Goal: Task Accomplishment & Management: Complete application form

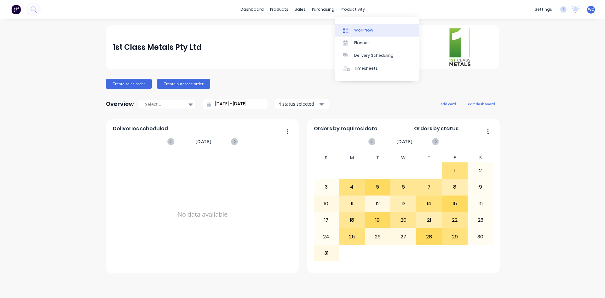
click at [371, 31] on div "Workflow" at bounding box center [363, 30] width 19 height 6
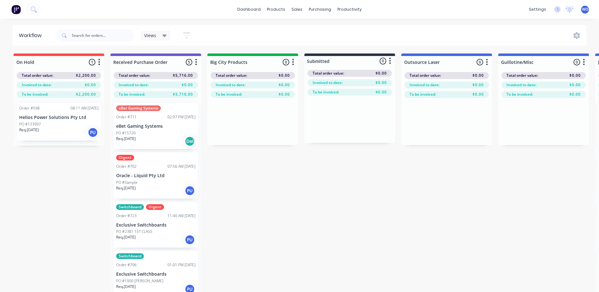
drag, startPoint x: 522, startPoint y: 264, endPoint x: 400, endPoint y: 272, distance: 122.5
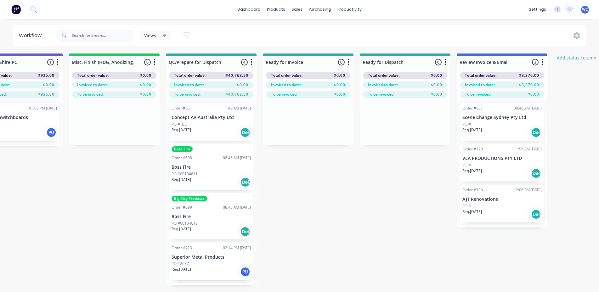
scroll to position [0, 2318]
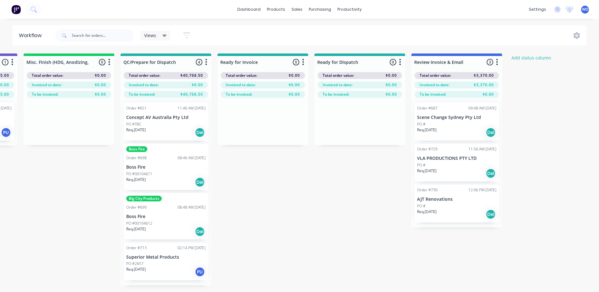
drag, startPoint x: 478, startPoint y: 264, endPoint x: 474, endPoint y: 258, distance: 7.0
drag, startPoint x: 436, startPoint y: 247, endPoint x: 494, endPoint y: 279, distance: 66.2
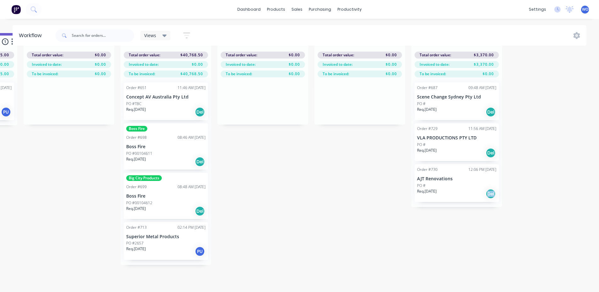
drag, startPoint x: 500, startPoint y: 292, endPoint x: 480, endPoint y: 287, distance: 20.8
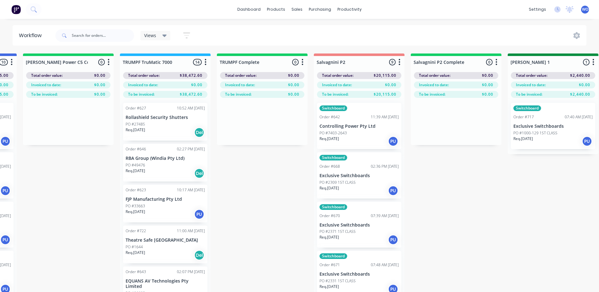
scroll to position [0, 685]
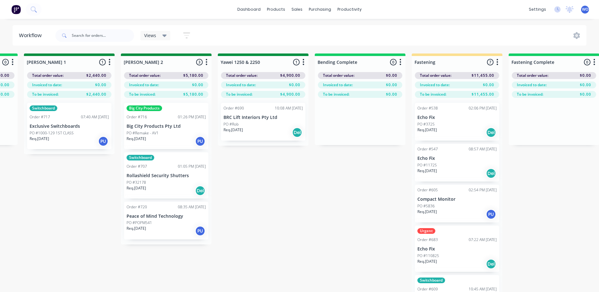
scroll to position [0, 1141]
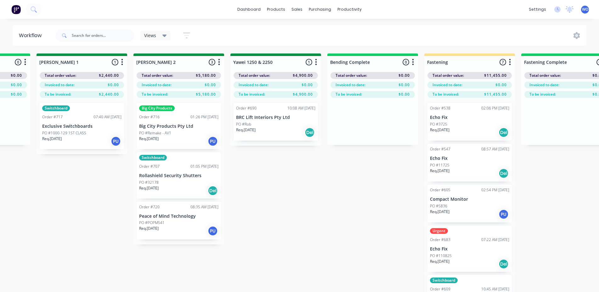
click at [282, 124] on div "PO #Rob" at bounding box center [275, 125] width 79 height 6
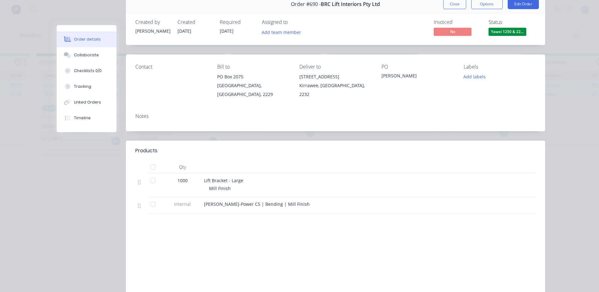
scroll to position [0, 0]
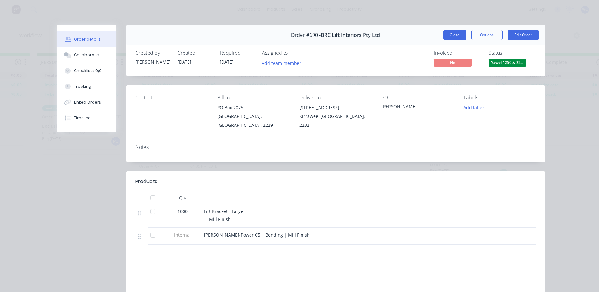
click at [457, 32] on button "Close" at bounding box center [454, 35] width 23 height 10
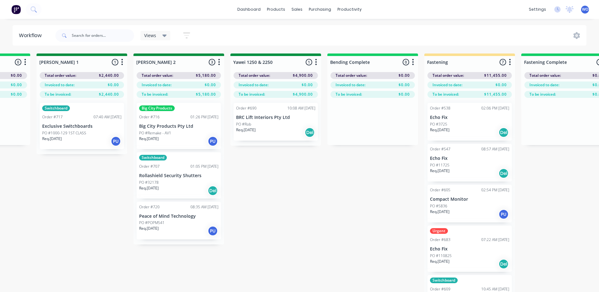
click at [347, 212] on div "On Hold 1 Status colour #FF4949 hex #FF4949 Save Cancel Notifications Email SMS…" at bounding box center [292, 184] width 2877 height 261
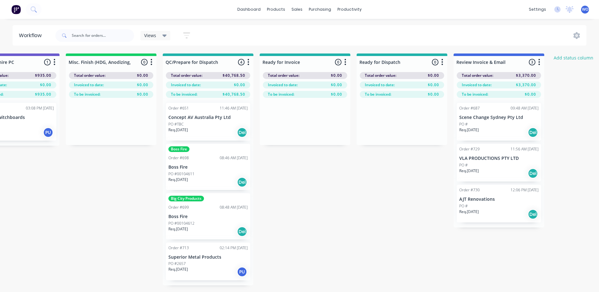
scroll to position [0, 2277]
click at [492, 171] on div "Req. [DATE] Del" at bounding box center [497, 173] width 79 height 11
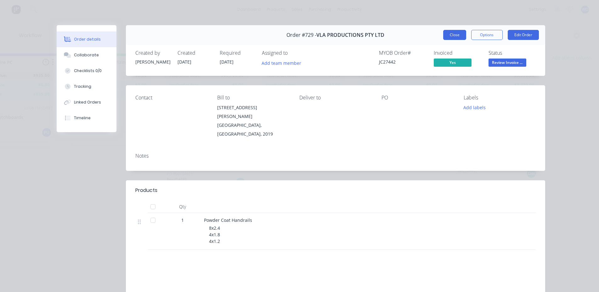
click at [463, 34] on button "Close" at bounding box center [454, 35] width 23 height 10
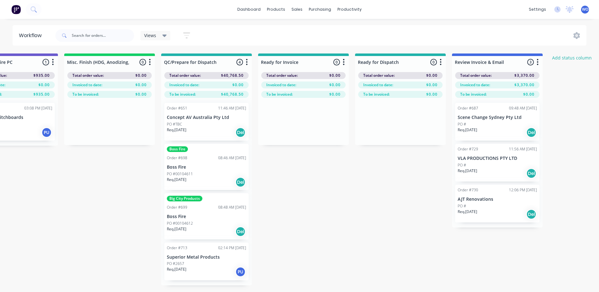
click at [17, 13] on img at bounding box center [15, 9] width 9 height 9
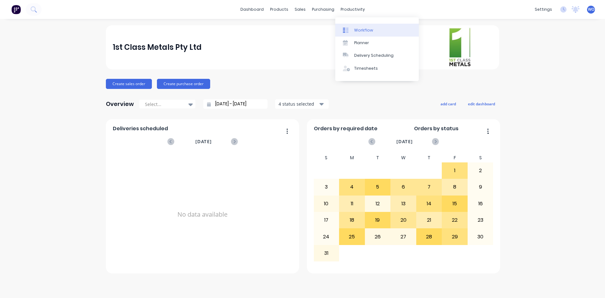
click at [361, 30] on div "Workflow" at bounding box center [363, 30] width 19 height 6
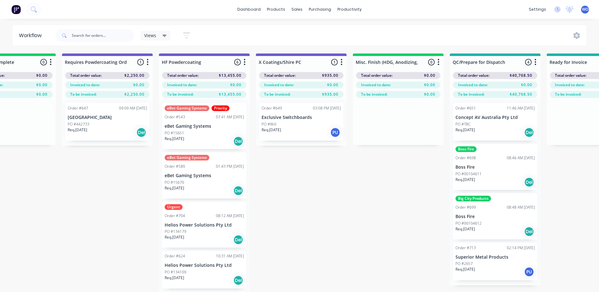
scroll to position [0, 2318]
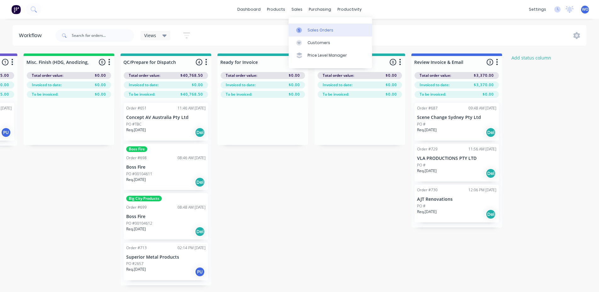
click at [310, 28] on div "Sales Orders" at bounding box center [321, 30] width 26 height 6
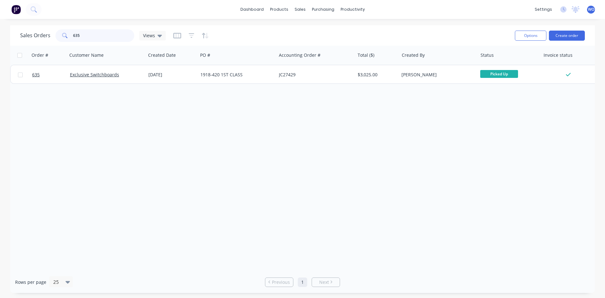
drag, startPoint x: 94, startPoint y: 39, endPoint x: 0, endPoint y: 28, distance: 95.2
click at [0, 28] on div "Sales Orders 635 Views Options Create order Order # Customer Name Created Date …" at bounding box center [302, 158] width 605 height 267
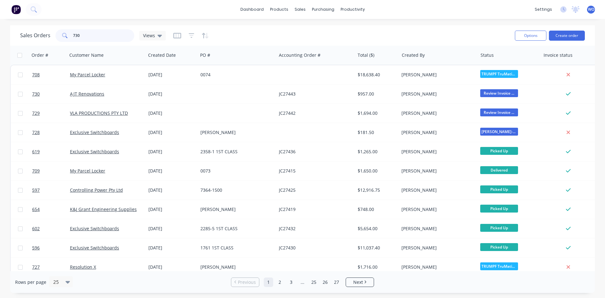
type input "730"
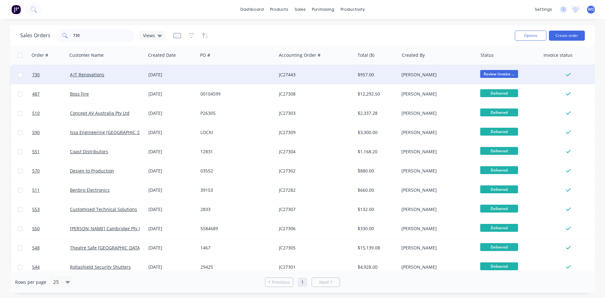
click at [111, 69] on div "AJT Renovations" at bounding box center [106, 74] width 78 height 19
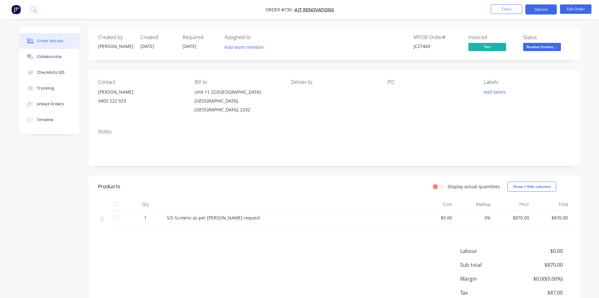
click at [556, 12] on button "Options" at bounding box center [541, 9] width 31 height 10
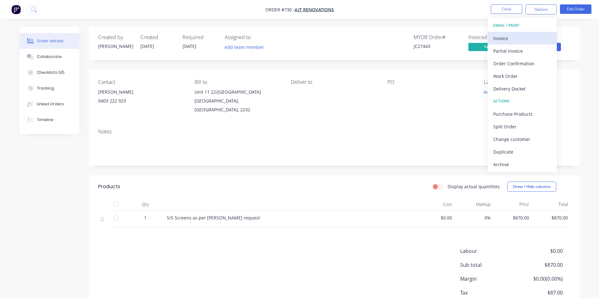
click at [533, 38] on div "Invoice" at bounding box center [522, 38] width 58 height 9
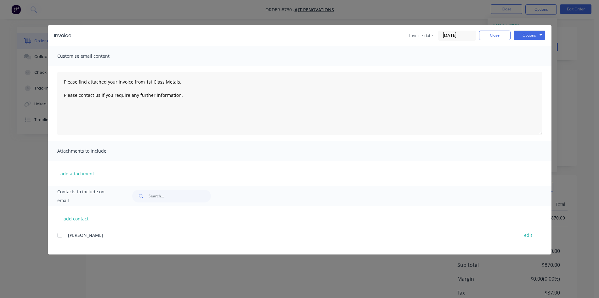
click at [59, 232] on div at bounding box center [60, 235] width 13 height 13
click at [539, 36] on button "Options" at bounding box center [529, 35] width 31 height 9
click at [538, 70] on button "Email" at bounding box center [534, 67] width 40 height 10
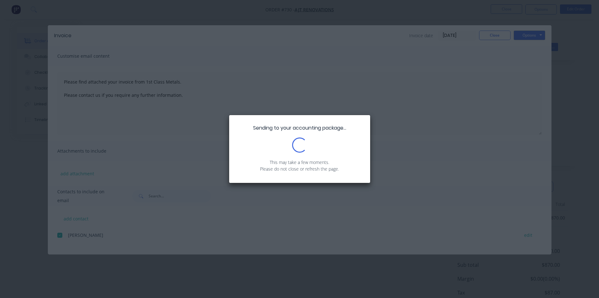
type textarea "Please find attached your invoice from 1st Class Metals. Please contact us if y…"
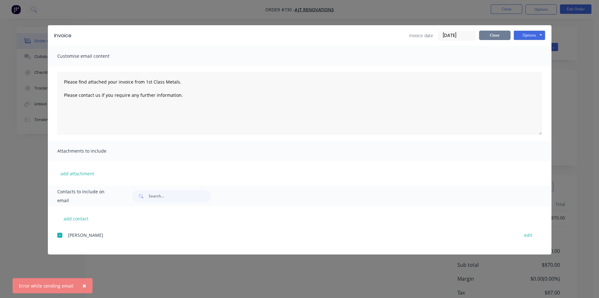
click at [499, 33] on button "Close" at bounding box center [494, 35] width 31 height 9
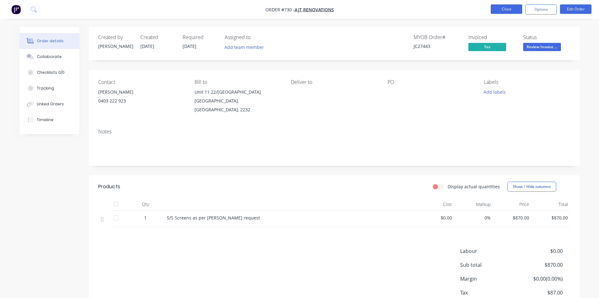
click at [507, 8] on button "Close" at bounding box center [506, 8] width 31 height 9
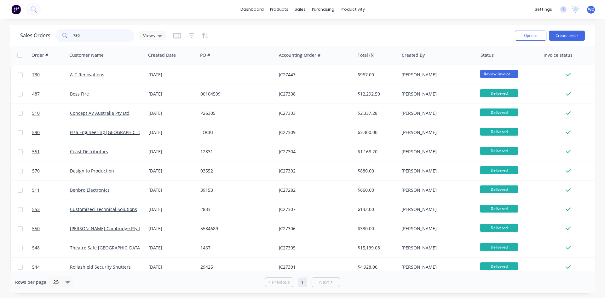
drag, startPoint x: 83, startPoint y: 36, endPoint x: 0, endPoint y: 35, distance: 82.8
click at [0, 37] on div "Sales Orders 730 Views Options Create order Order # Customer Name Created Date …" at bounding box center [302, 158] width 605 height 267
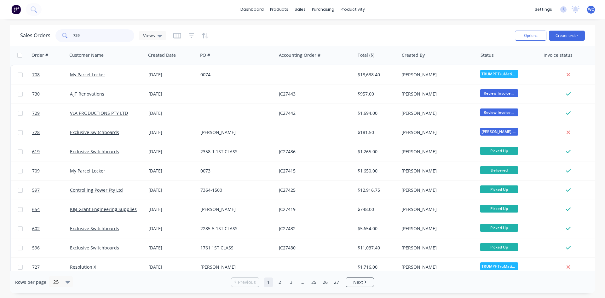
type input "729"
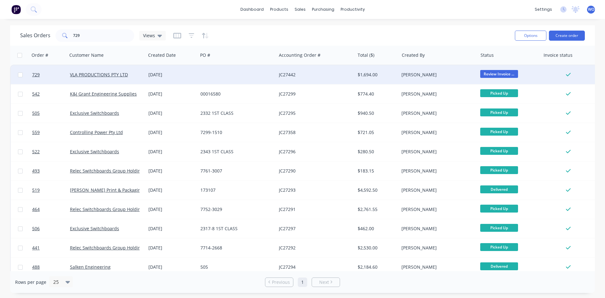
click at [180, 73] on div "[DATE]" at bounding box center [171, 74] width 47 height 6
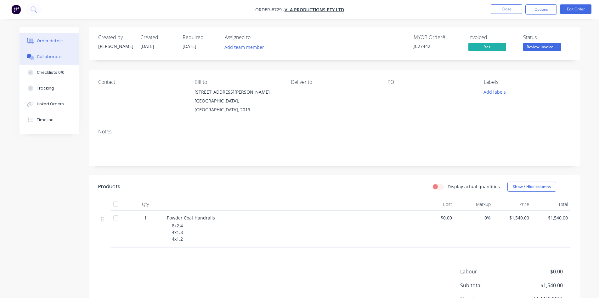
click at [48, 60] on button "Collaborate" at bounding box center [50, 57] width 60 height 16
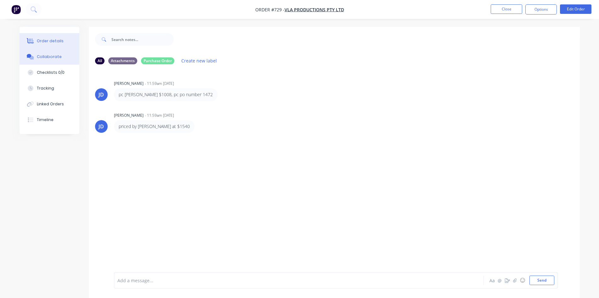
click at [54, 41] on div "Order details" at bounding box center [50, 41] width 27 height 6
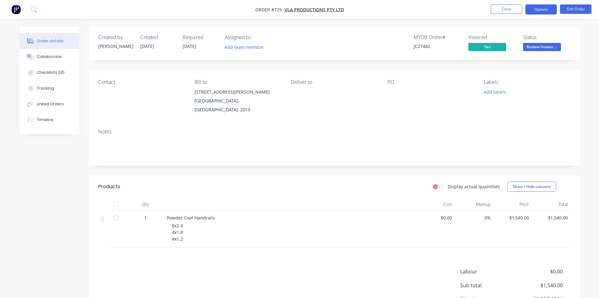
click at [554, 7] on button "Options" at bounding box center [541, 9] width 31 height 10
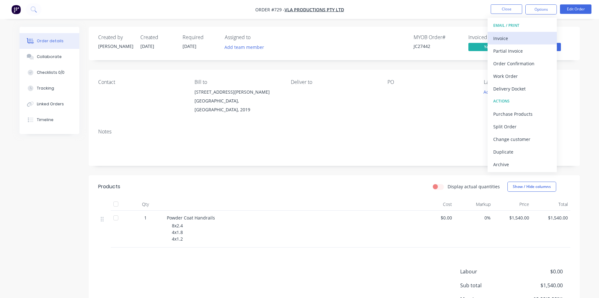
click at [536, 38] on div "Invoice" at bounding box center [522, 38] width 58 height 9
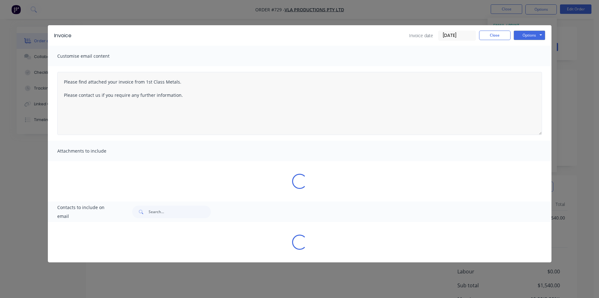
type textarea "Please find attached your invoice from 1st Class Metals. Please contact us if y…"
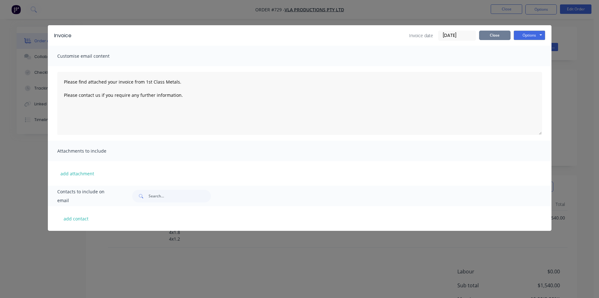
click at [501, 32] on button "Close" at bounding box center [494, 35] width 31 height 9
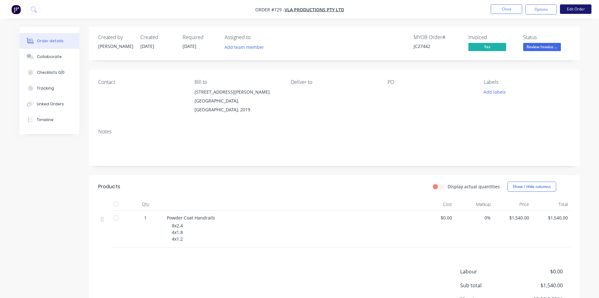
click at [574, 10] on button "Edit Order" at bounding box center [575, 8] width 31 height 9
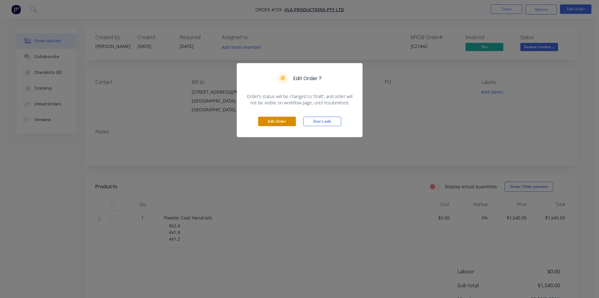
click at [286, 120] on button "Edit Order" at bounding box center [277, 121] width 38 height 9
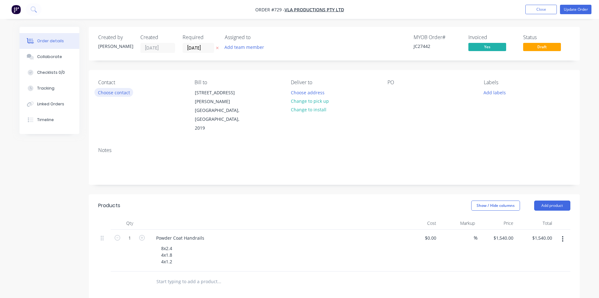
click at [111, 91] on button "Choose contact" at bounding box center [113, 92] width 39 height 9
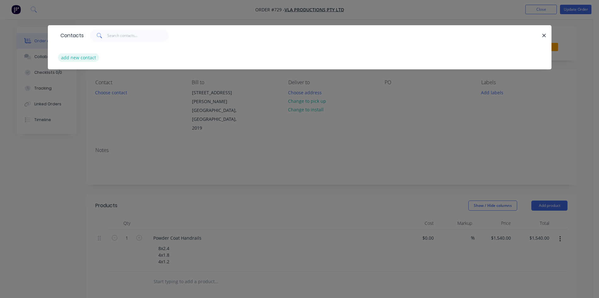
click at [88, 56] on button "add new contact" at bounding box center [79, 57] width 42 height 9
select select "AU"
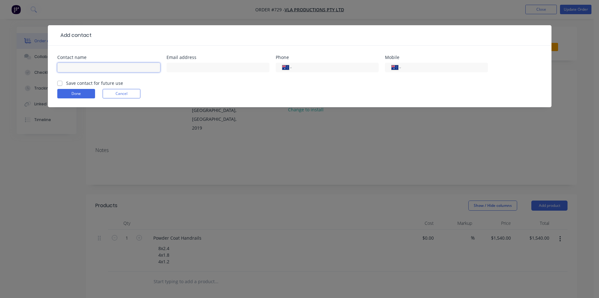
click at [94, 70] on input "text" at bounding box center [108, 67] width 103 height 9
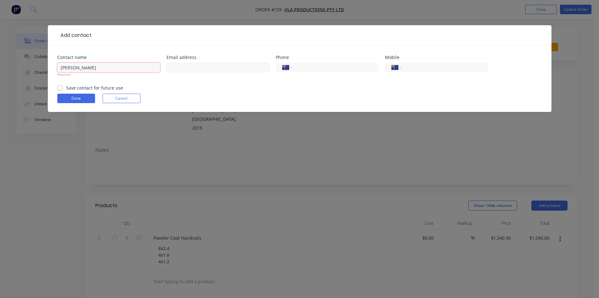
type input "[PERSON_NAME]"
click at [205, 70] on input "text" at bounding box center [218, 67] width 103 height 9
type input "[PERSON_NAME][EMAIL_ADDRESS][DOMAIN_NAME]"
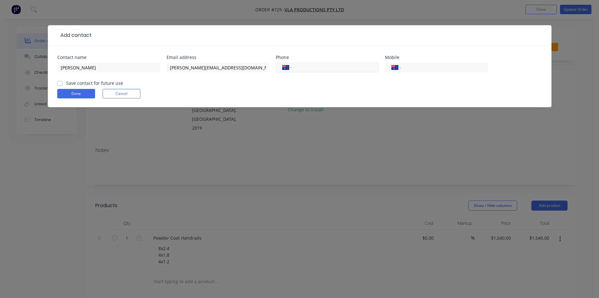
click at [318, 69] on input "tel" at bounding box center [334, 67] width 76 height 7
click at [419, 62] on div "International [GEOGRAPHIC_DATA] [GEOGRAPHIC_DATA] [GEOGRAPHIC_DATA] [GEOGRAPHIC…" at bounding box center [436, 70] width 103 height 19
click at [419, 65] on input "tel" at bounding box center [444, 67] width 76 height 7
paste input "0414 611 776"
click at [412, 66] on input "0414 611 776" at bounding box center [444, 67] width 76 height 7
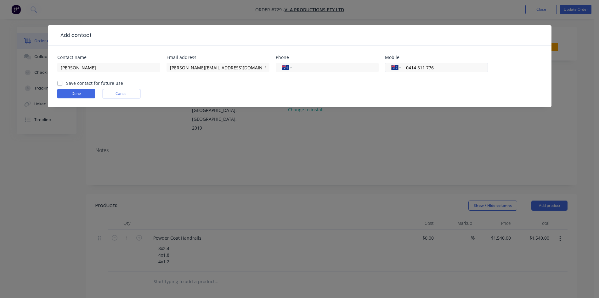
click at [419, 66] on input "0414 611 776" at bounding box center [444, 67] width 76 height 7
type input "0416 117 76"
type input "[PERSON_NAME][EMAIL_ADDRESS][DOMAIN_NAME]."
click at [434, 69] on input "0416 117 76" at bounding box center [444, 67] width 76 height 7
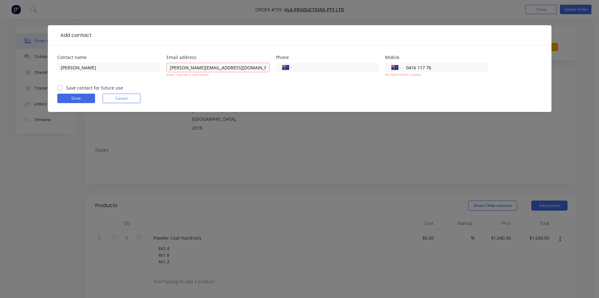
drag, startPoint x: 438, startPoint y: 67, endPoint x: 355, endPoint y: 78, distance: 83.8
click at [354, 77] on div "Contact name [PERSON_NAME] address [PERSON_NAME][EMAIL_ADDRESS][DOMAIN_NAME]. e…" at bounding box center [299, 69] width 485 height 29
paste input "4 611 7"
click at [399, 103] on form "Contact name [PERSON_NAME] address [PERSON_NAME][EMAIL_ADDRESS][DOMAIN_NAME]. e…" at bounding box center [299, 83] width 485 height 57
click at [429, 67] on input "0414 611 776" at bounding box center [444, 67] width 76 height 7
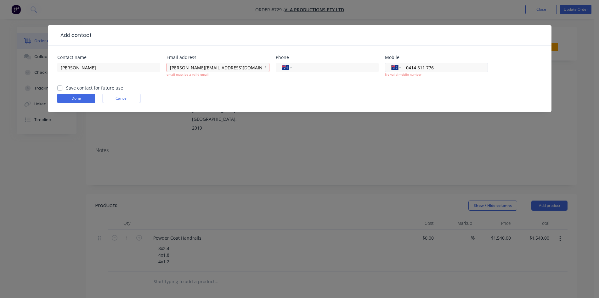
click at [425, 65] on input "0414 611 776" at bounding box center [444, 67] width 76 height 7
type input "0414 617 6"
drag, startPoint x: 450, startPoint y: 69, endPoint x: 374, endPoint y: 79, distance: 75.9
click at [374, 79] on div "Contact name [PERSON_NAME] address Phone International [GEOGRAPHIC_DATA] [GEOGR…" at bounding box center [299, 69] width 485 height 29
paste input "1 77"
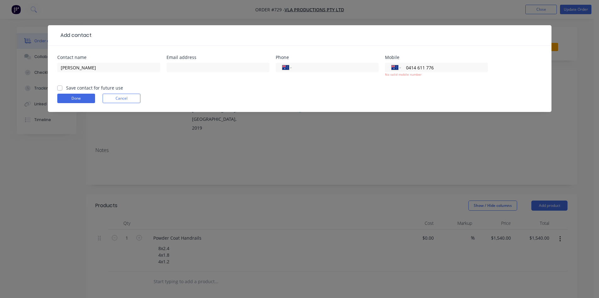
click at [395, 103] on form "Contact name [PERSON_NAME] address Phone International [GEOGRAPHIC_DATA] [GEOGR…" at bounding box center [299, 83] width 485 height 57
click at [416, 67] on input "0414 611 776" at bounding box center [444, 67] width 76 height 7
click at [418, 67] on input "0414 611 776" at bounding box center [444, 67] width 76 height 7
drag, startPoint x: 441, startPoint y: 69, endPoint x: 361, endPoint y: 72, distance: 80.4
click at [361, 72] on div "Contact name [PERSON_NAME] address Phone International [GEOGRAPHIC_DATA] [GEOGR…" at bounding box center [299, 69] width 485 height 29
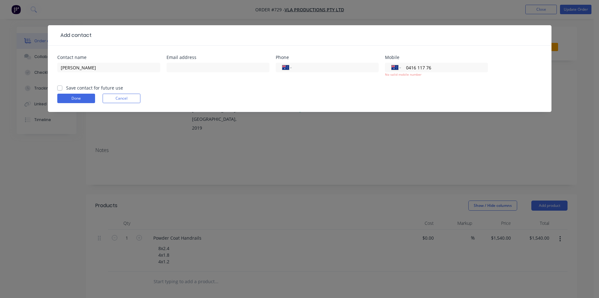
paste input "4 611 7"
type input "0414 611 776"
click at [359, 96] on div "Done Cancel" at bounding box center [299, 98] width 485 height 9
click at [325, 70] on input "tel" at bounding box center [334, 67] width 76 height 7
paste input "0414 611 776"
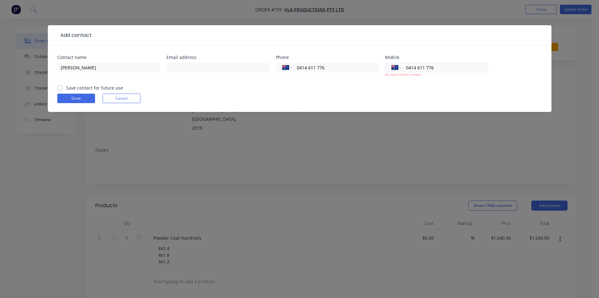
type input "0414 611 776"
drag, startPoint x: 419, startPoint y: 71, endPoint x: 230, endPoint y: 69, distance: 189.9
click at [230, 69] on div "Contact name [PERSON_NAME] address Phone International [GEOGRAPHIC_DATA] [GEOGR…" at bounding box center [299, 69] width 485 height 29
type input "0414 611 776"
click at [375, 84] on div "Phone International [GEOGRAPHIC_DATA] [GEOGRAPHIC_DATA] [GEOGRAPHIC_DATA] [GEOG…" at bounding box center [327, 69] width 103 height 29
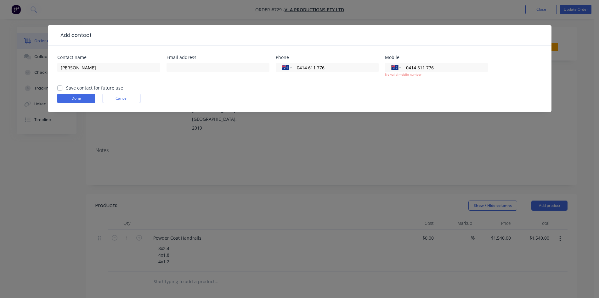
drag, startPoint x: 314, startPoint y: 63, endPoint x: 214, endPoint y: 62, distance: 99.8
click at [215, 61] on div "Contact name [PERSON_NAME] address Phone International [GEOGRAPHIC_DATA] [GEOGR…" at bounding box center [299, 69] width 485 height 29
click at [186, 69] on input "text" at bounding box center [218, 67] width 103 height 9
type input "[PERSON_NAME][EMAIL_ADDRESS][DOMAIN_NAME]"
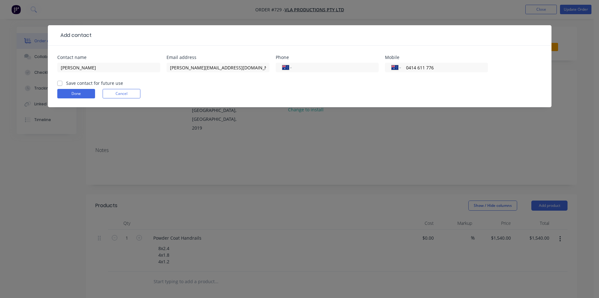
click at [73, 84] on label "Save contact for future use" at bounding box center [94, 83] width 57 height 7
click at [62, 84] on input "Save contact for future use" at bounding box center [59, 83] width 5 height 6
checkbox input "true"
click at [81, 97] on button "Done" at bounding box center [76, 93] width 38 height 9
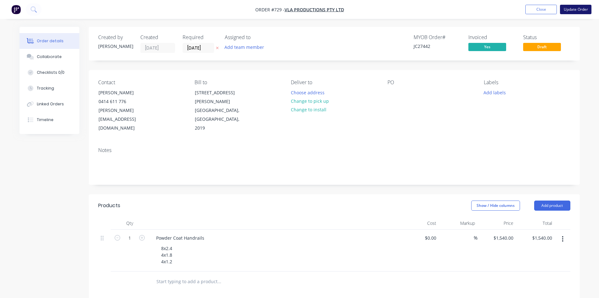
click at [584, 8] on button "Update Order" at bounding box center [575, 9] width 31 height 9
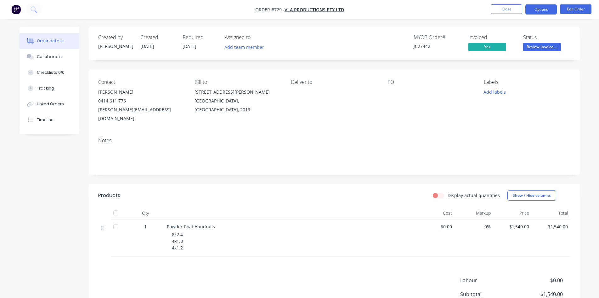
click at [533, 7] on button "Options" at bounding box center [541, 9] width 31 height 10
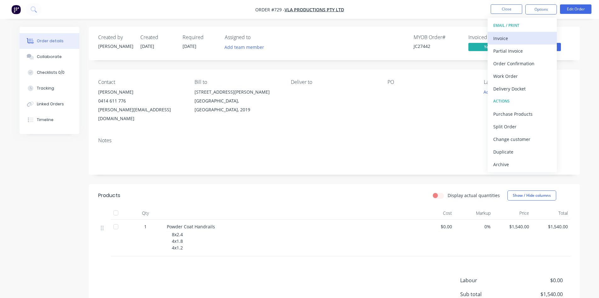
click at [511, 37] on div "Invoice" at bounding box center [522, 38] width 58 height 9
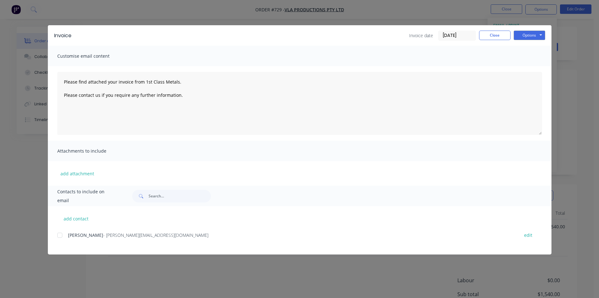
click at [64, 236] on div at bounding box center [60, 235] width 13 height 13
click at [541, 33] on button "Options" at bounding box center [529, 35] width 31 height 9
click at [551, 70] on button "Email" at bounding box center [534, 67] width 40 height 10
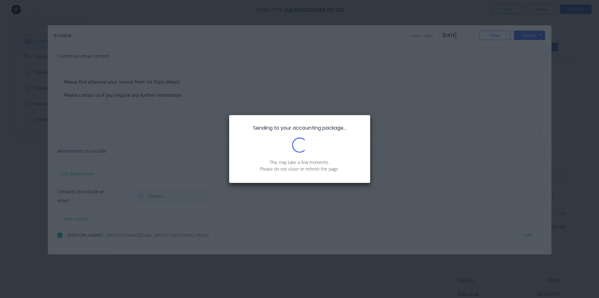
type textarea "Please find attached your invoice from 1st Class Metals. Please contact us if y…"
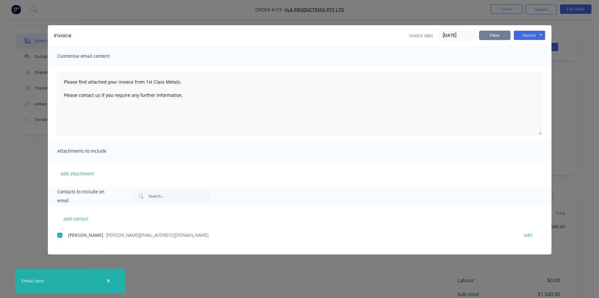
click at [493, 36] on button "Close" at bounding box center [494, 35] width 31 height 9
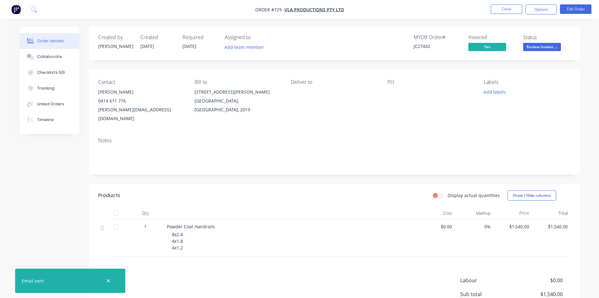
click at [538, 48] on span "Review Invoice ..." at bounding box center [542, 47] width 38 height 8
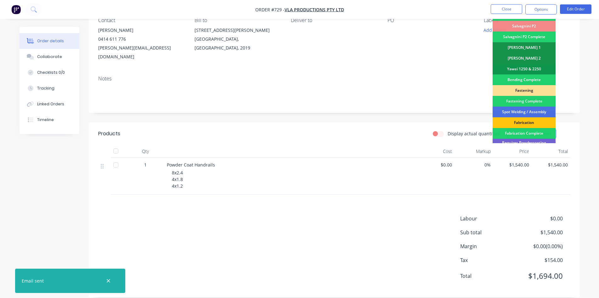
scroll to position [179, 0]
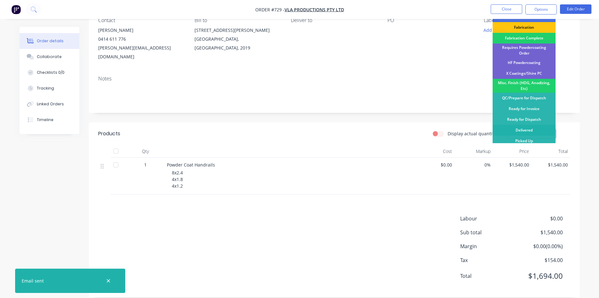
click at [522, 127] on div "Delivered" at bounding box center [524, 130] width 63 height 11
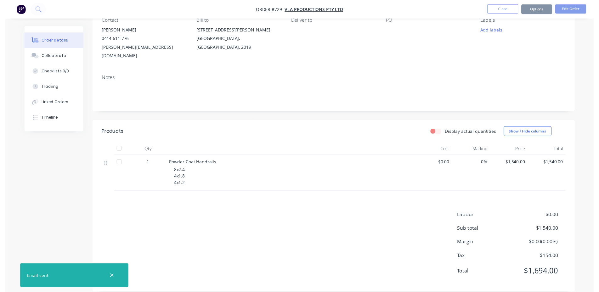
scroll to position [0, 0]
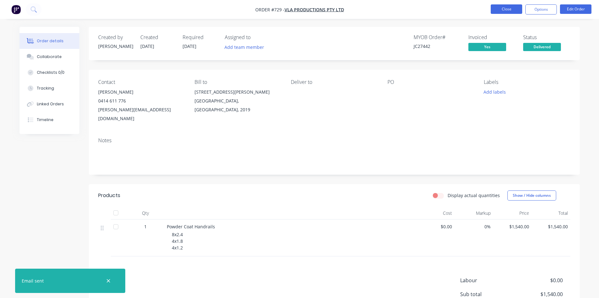
click at [513, 7] on button "Close" at bounding box center [506, 8] width 31 height 9
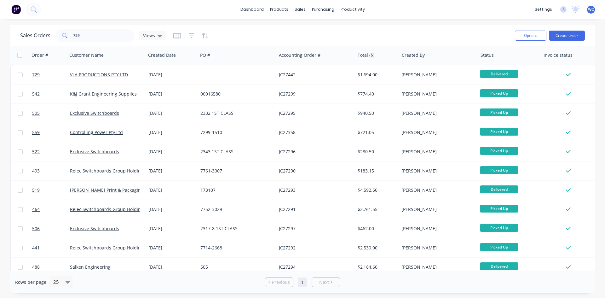
click at [18, 9] on img at bounding box center [15, 9] width 9 height 9
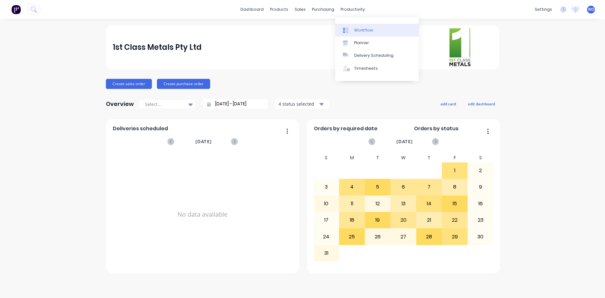
click at [354, 30] on div "Workflow" at bounding box center [363, 30] width 19 height 6
